Goal: Find specific page/section: Find specific page/section

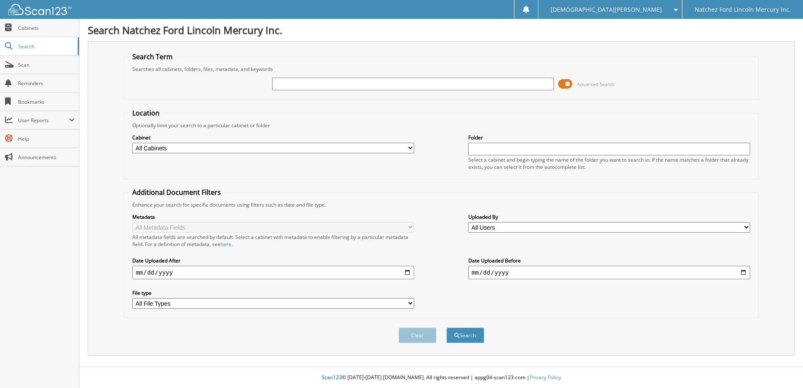
click at [284, 84] on input "text" at bounding box center [413, 84] width 282 height 13
type input "[US_VEHICLE_IDENTIFICATION_NUMBER]"
click at [447, 328] on button "Search" at bounding box center [466, 336] width 38 height 16
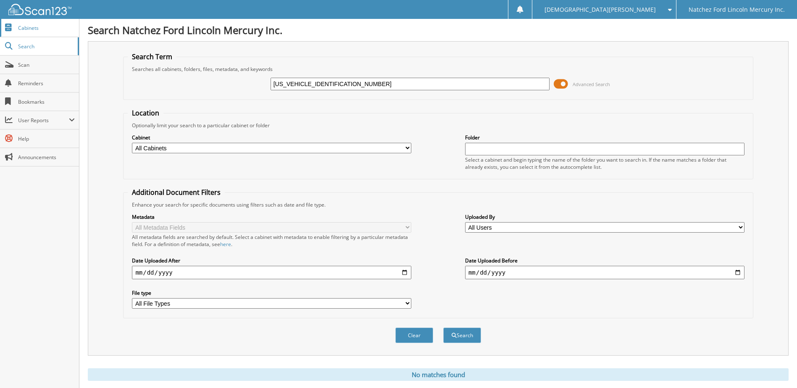
click at [26, 27] on span "Cabinets" at bounding box center [46, 27] width 57 height 7
